Goal: Task Accomplishment & Management: Manage account settings

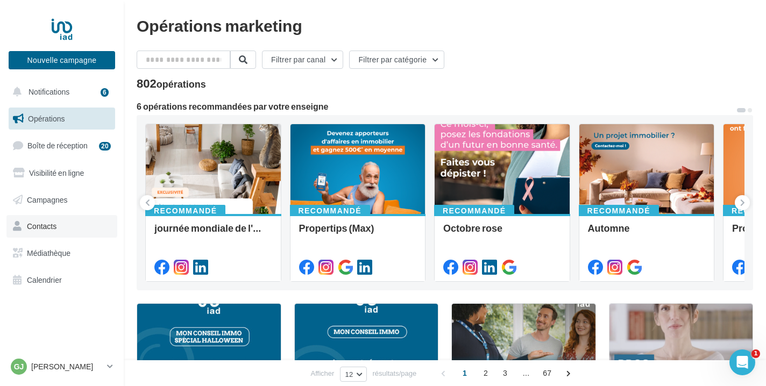
click at [66, 231] on link "Contacts" at bounding box center [61, 226] width 111 height 23
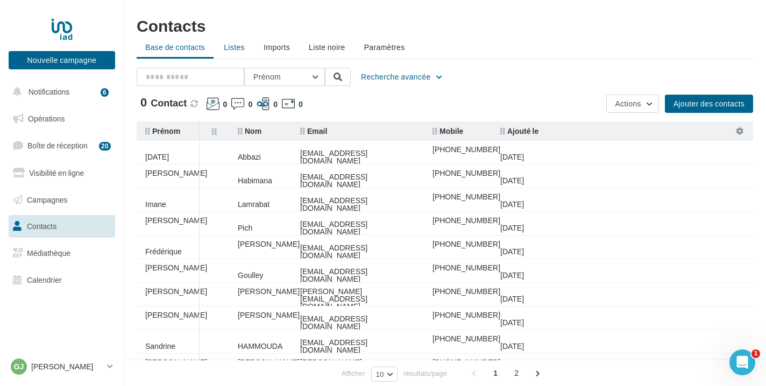
click at [239, 47] on span "Listes" at bounding box center [234, 46] width 21 height 9
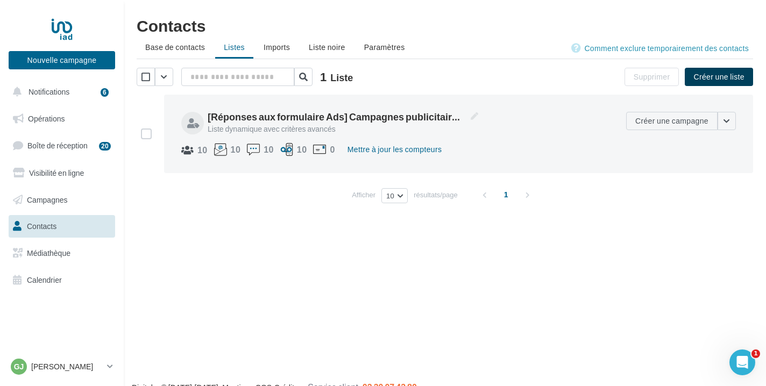
click at [704, 80] on button "Créer une liste" at bounding box center [719, 77] width 68 height 18
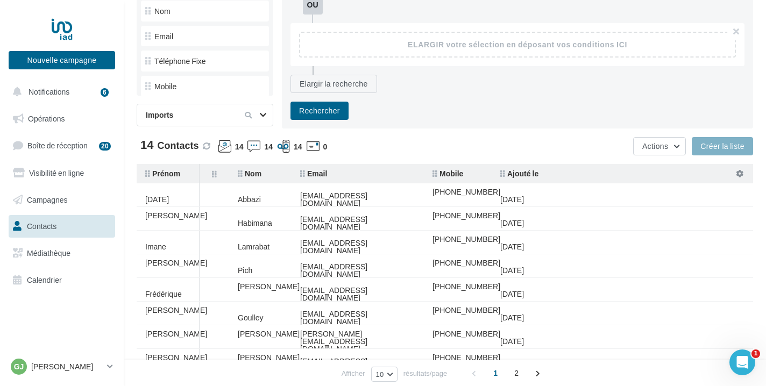
scroll to position [192, 0]
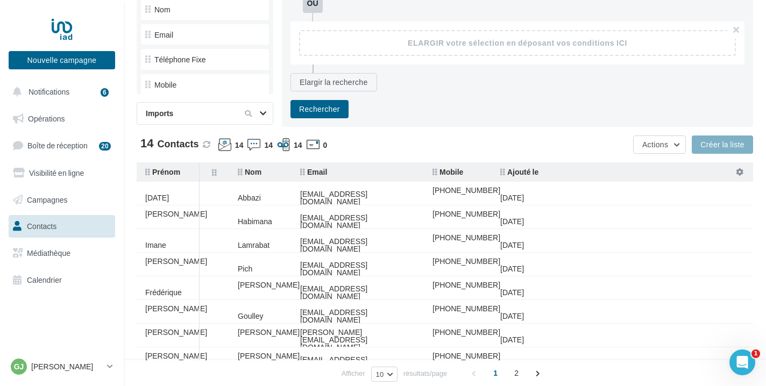
click at [251, 143] on icon at bounding box center [253, 144] width 13 height 13
click at [267, 145] on span "14" at bounding box center [268, 145] width 9 height 11
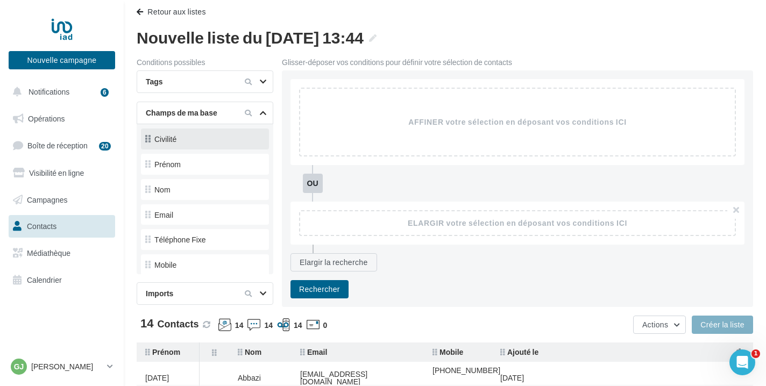
scroll to position [0, 0]
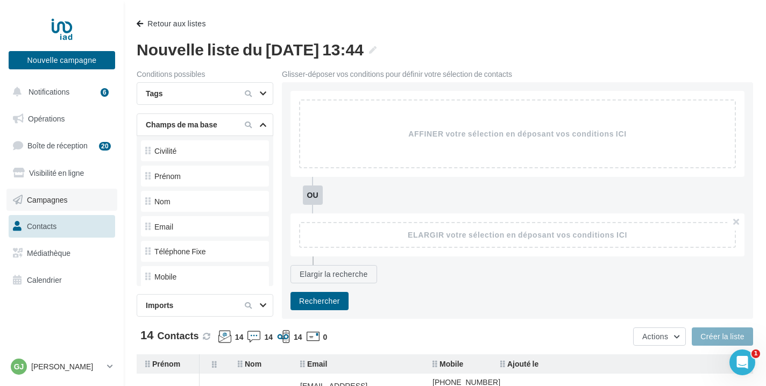
click at [72, 202] on link "Campagnes" at bounding box center [61, 200] width 111 height 23
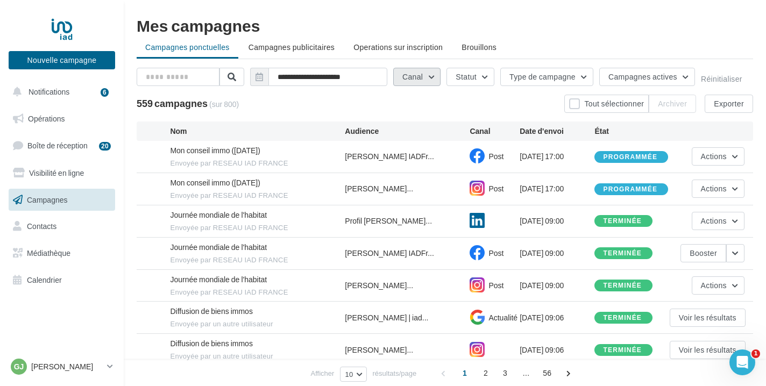
click at [426, 79] on button "Canal" at bounding box center [416, 77] width 47 height 18
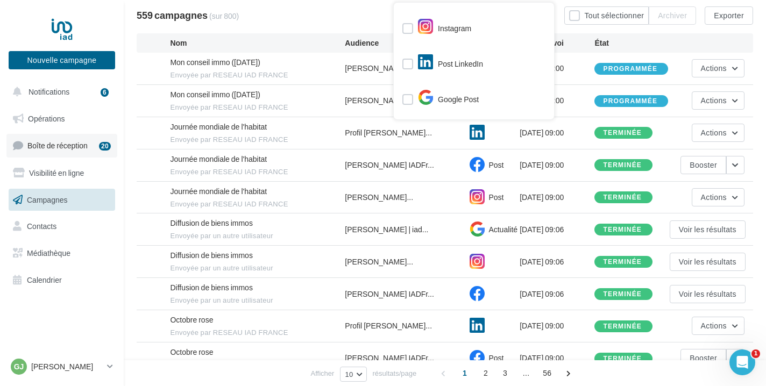
scroll to position [90, 0]
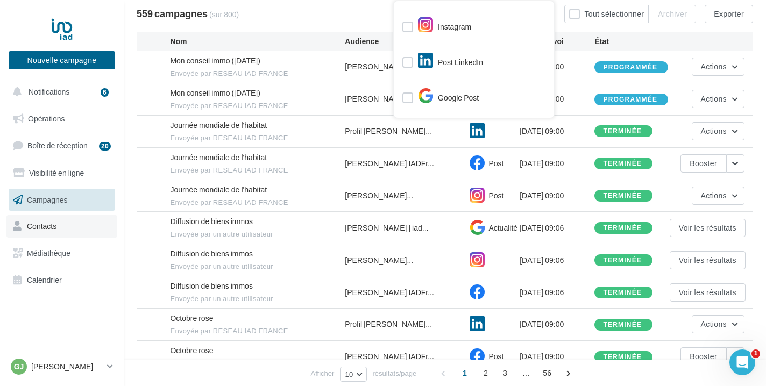
click at [40, 235] on link "Contacts" at bounding box center [61, 226] width 111 height 23
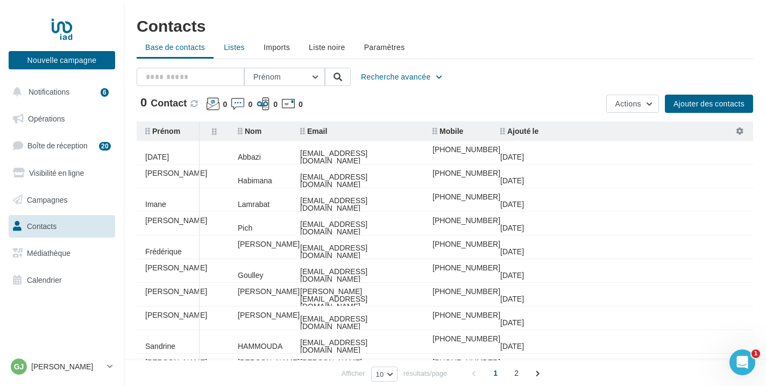
click at [235, 49] on span "Listes" at bounding box center [234, 46] width 21 height 9
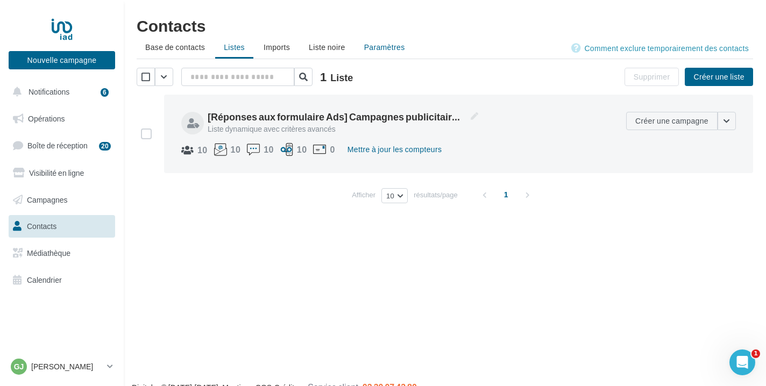
click at [382, 48] on span "Paramètres" at bounding box center [384, 46] width 41 height 9
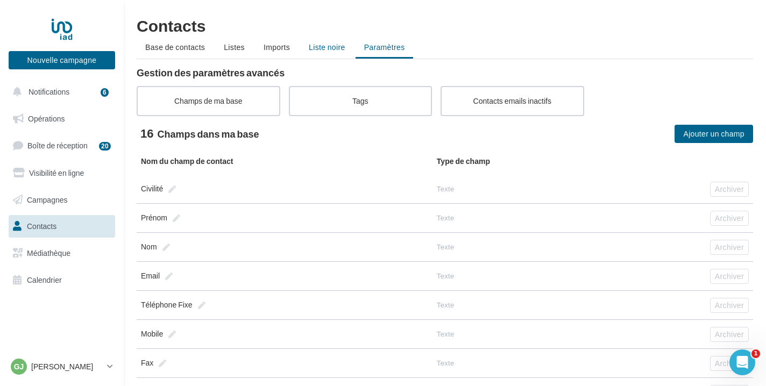
click at [328, 46] on span "Liste noire" at bounding box center [327, 46] width 37 height 9
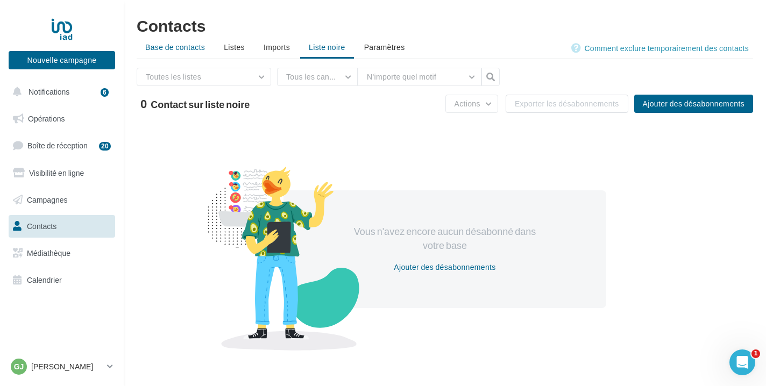
click at [197, 45] on span "Base de contacts" at bounding box center [175, 46] width 60 height 9
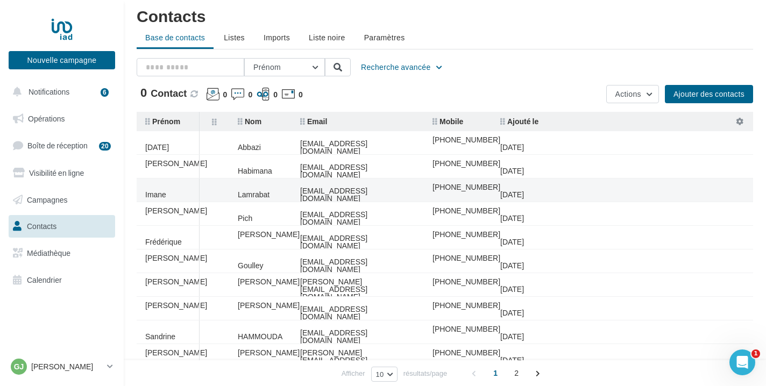
scroll to position [63, 0]
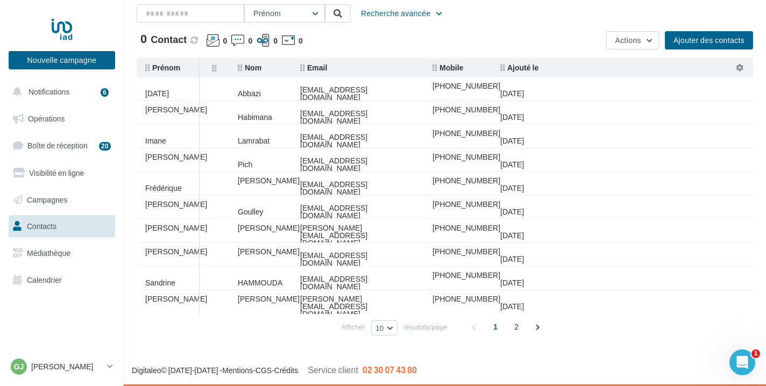
click at [450, 69] on span "Mobile" at bounding box center [447, 67] width 31 height 9
click at [737, 65] on icon at bounding box center [740, 68] width 8 height 8
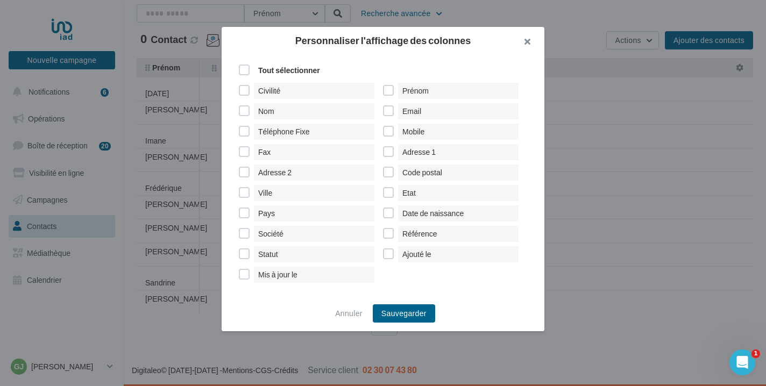
click at [529, 39] on button "button" at bounding box center [522, 43] width 43 height 32
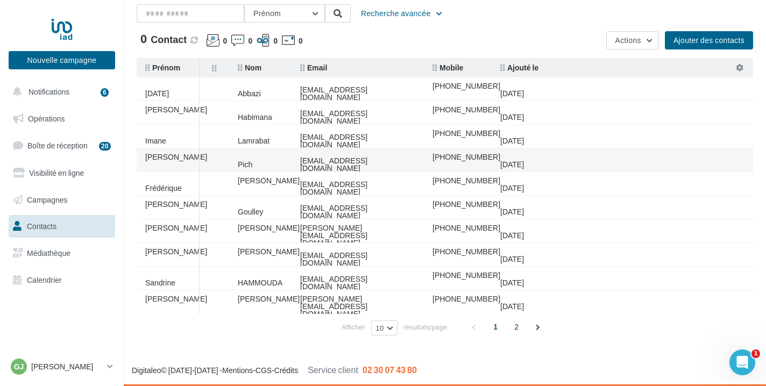
scroll to position [0, 0]
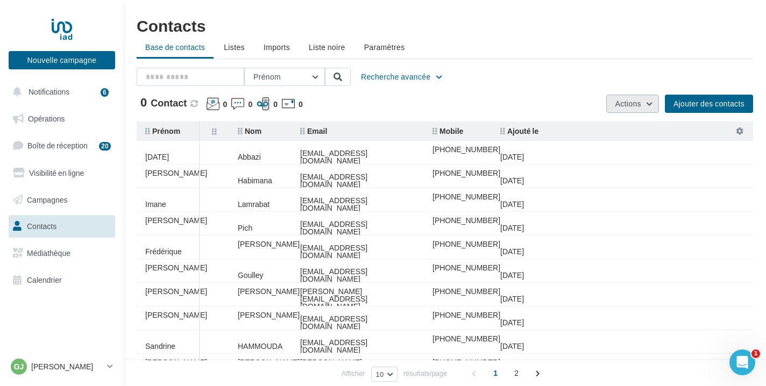
click at [650, 110] on button "Actions" at bounding box center [632, 104] width 53 height 18
click at [629, 132] on button "Exporter la base" at bounding box center [605, 129] width 108 height 28
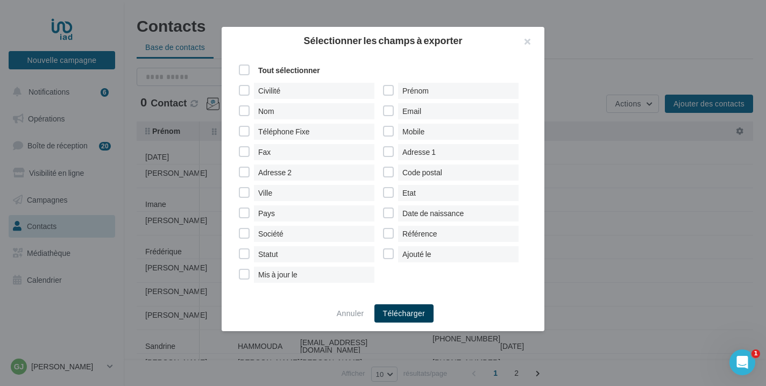
click at [395, 311] on button "Télécharger" at bounding box center [404, 313] width 60 height 18
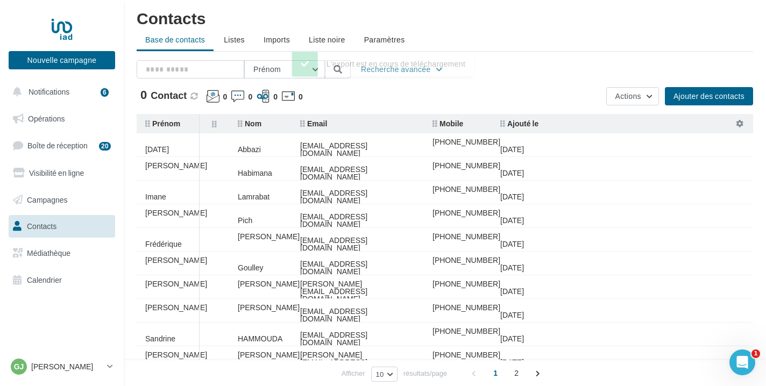
scroll to position [9, 0]
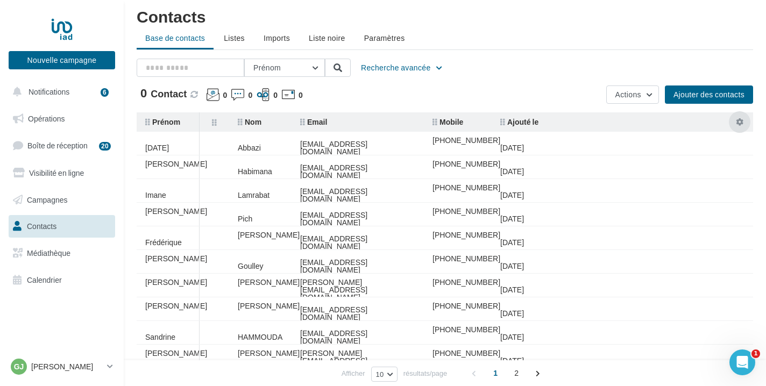
click at [738, 120] on icon at bounding box center [740, 122] width 8 height 8
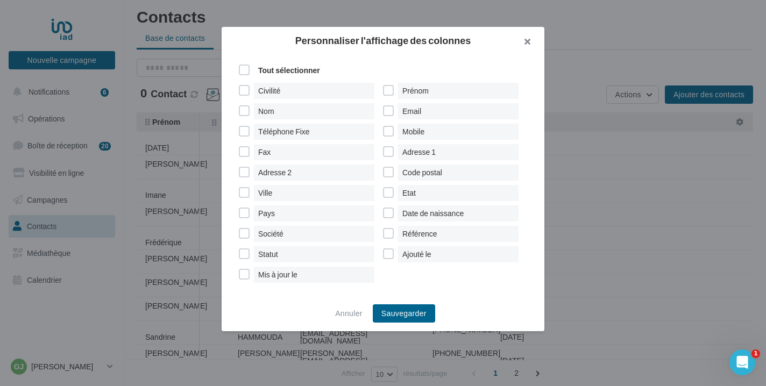
click at [526, 35] on button "button" at bounding box center [522, 43] width 43 height 32
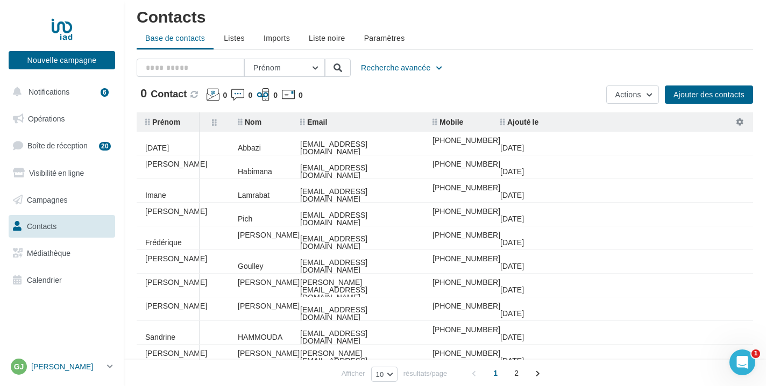
click at [97, 368] on p "[PERSON_NAME]" at bounding box center [67, 366] width 72 height 11
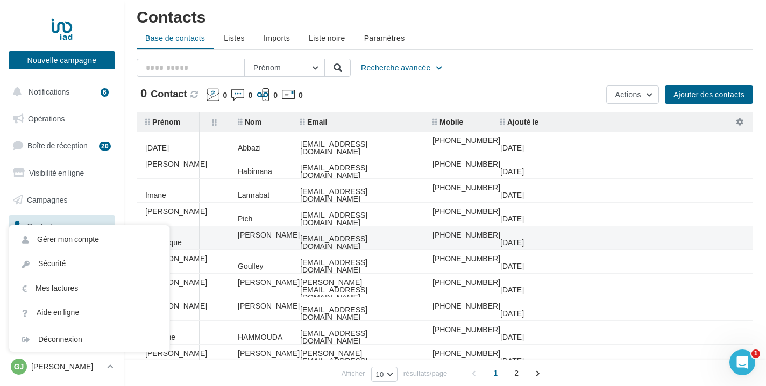
click at [602, 247] on tr "Frédérique MATHIEU fnch.mathieu@gmail.com +33682311800 13/06/2025" at bounding box center [449, 238] width 625 height 24
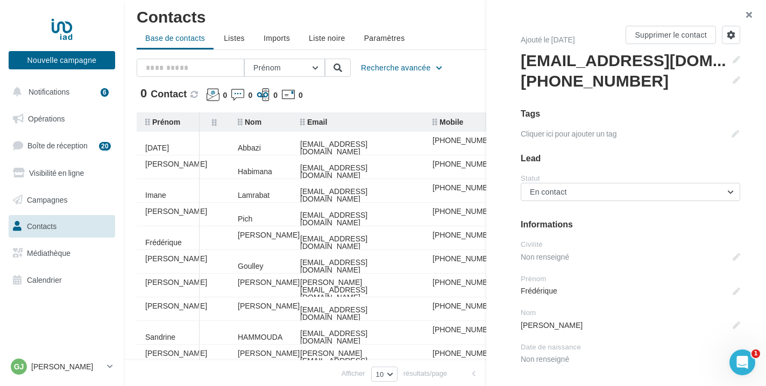
click at [752, 10] on button "button" at bounding box center [744, 16] width 43 height 32
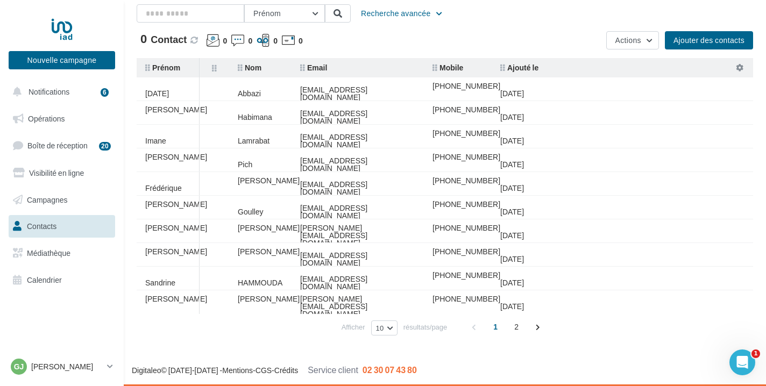
scroll to position [0, 0]
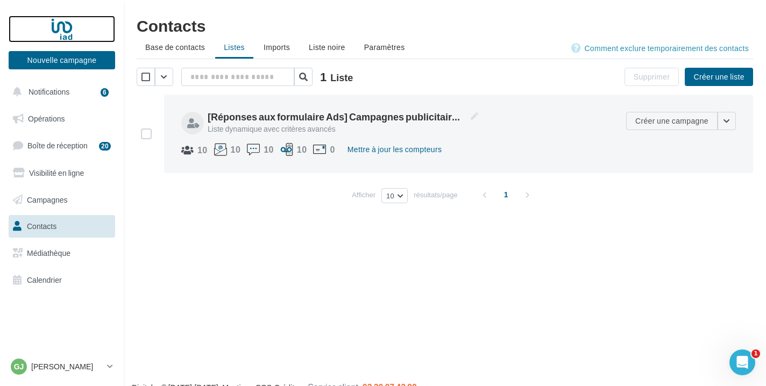
click at [69, 23] on div at bounding box center [62, 29] width 86 height 27
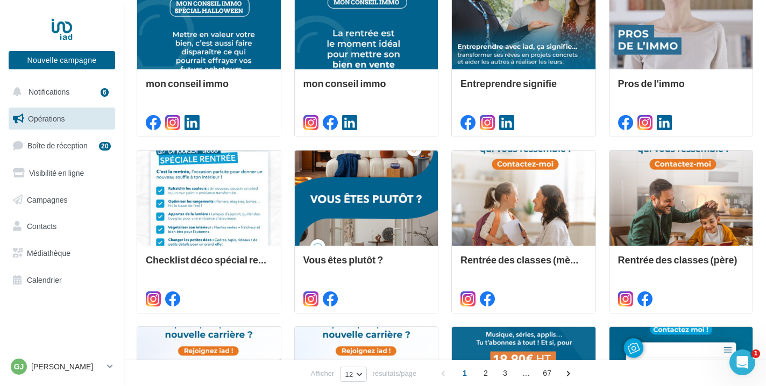
scroll to position [326, 0]
